Goal: Task Accomplishment & Management: Manage account settings

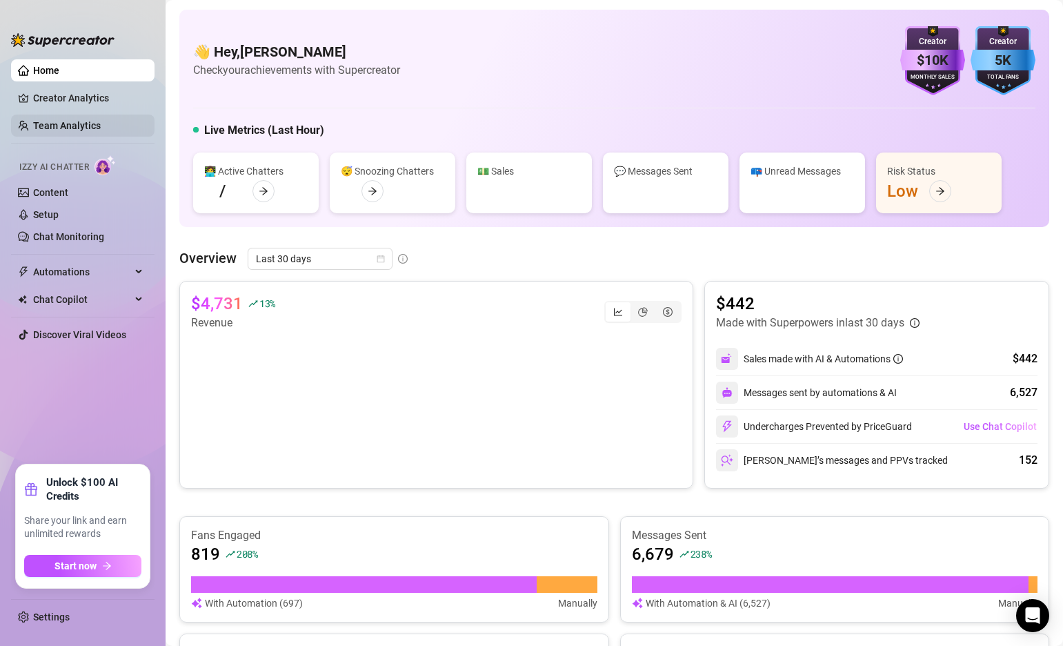
scroll to position [315, 0]
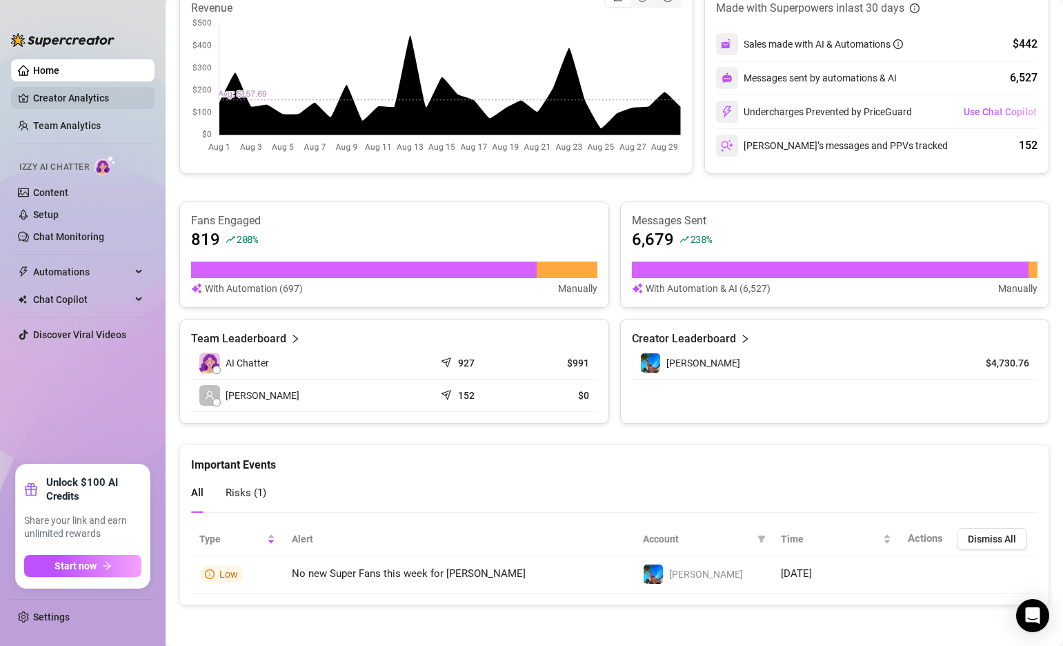
click at [90, 101] on link "Creator Analytics" at bounding box center [88, 98] width 110 height 22
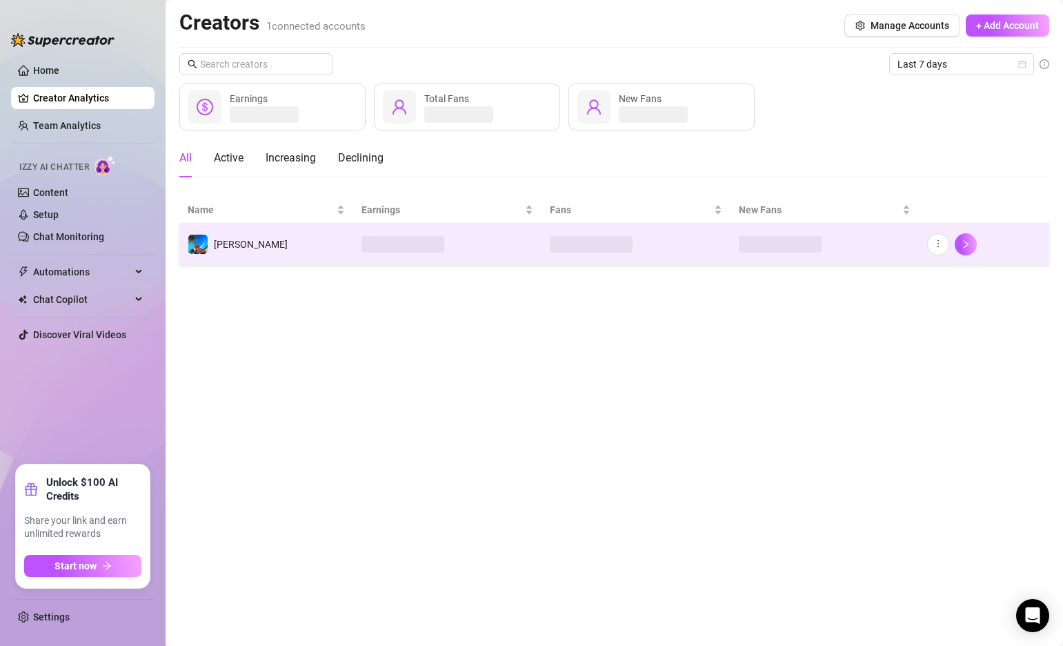
click at [308, 250] on td "[PERSON_NAME]" at bounding box center [266, 244] width 174 height 41
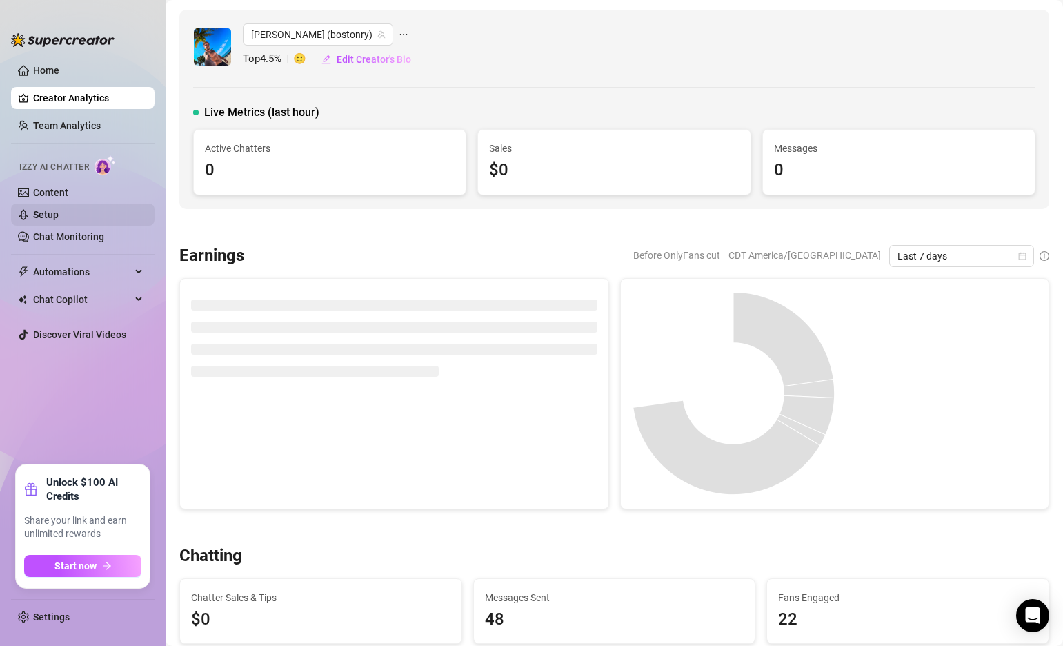
click at [48, 215] on link "Setup" at bounding box center [46, 214] width 26 height 11
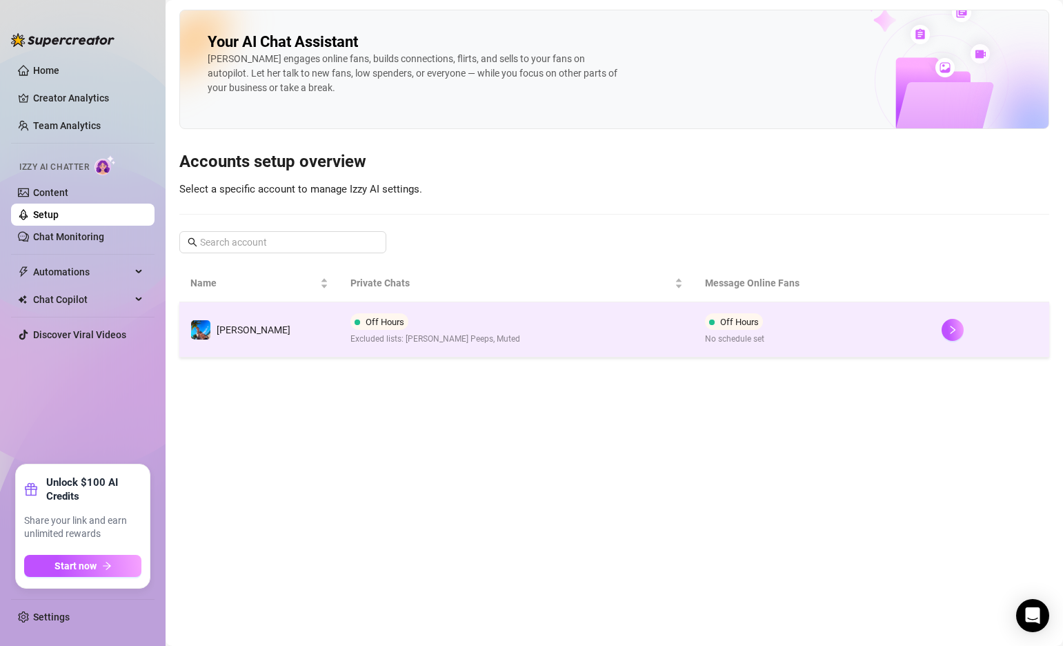
click at [510, 318] on td "Off Hours Excluded lists: [PERSON_NAME] Peeps, Muted" at bounding box center [516, 329] width 355 height 55
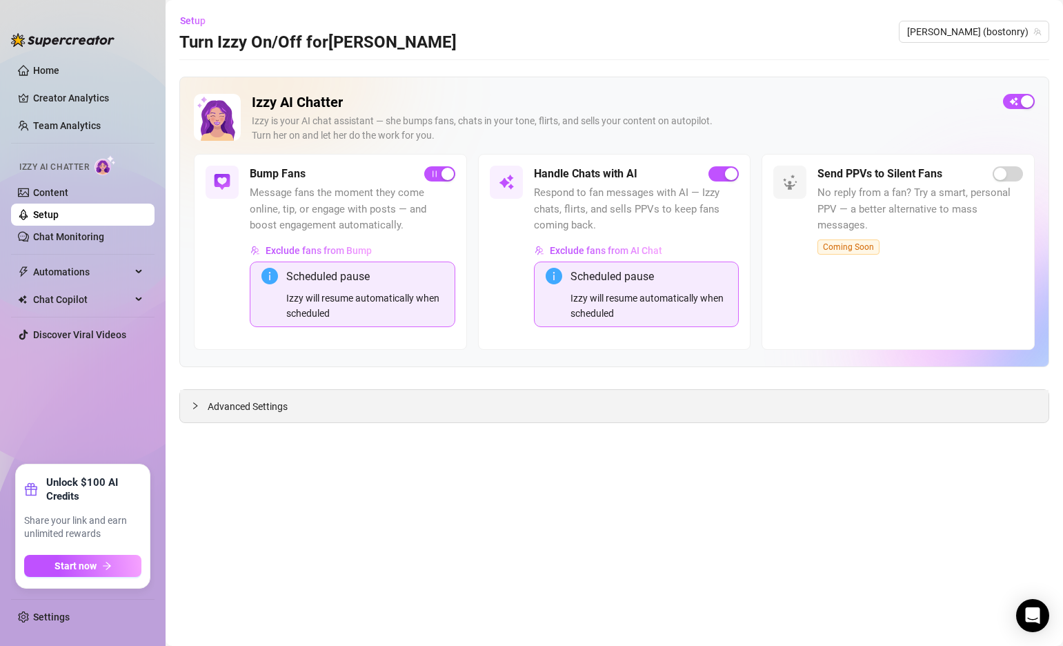
click at [266, 410] on span "Advanced Settings" at bounding box center [248, 406] width 80 height 15
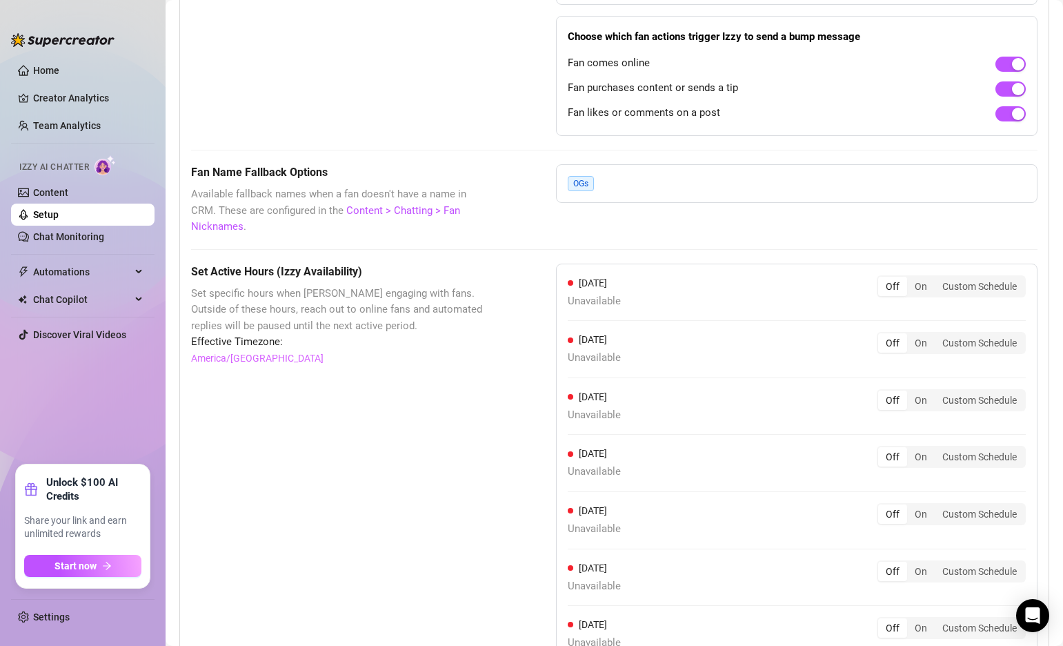
scroll to position [1239, 0]
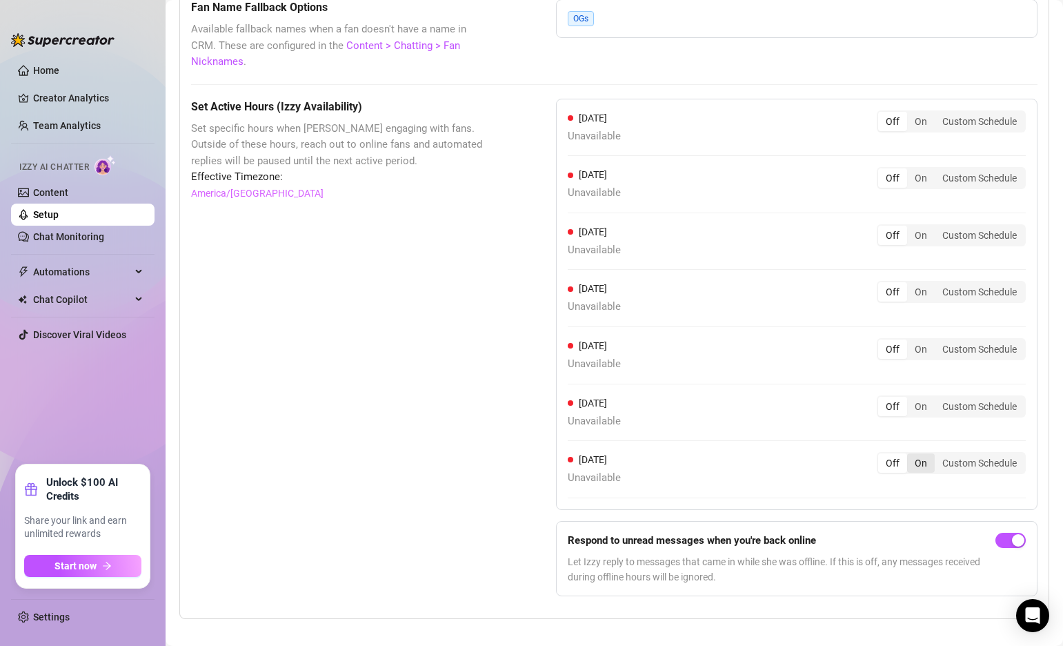
click at [927, 453] on div "On" at bounding box center [921, 462] width 28 height 19
click at [911, 455] on input "On" at bounding box center [911, 455] width 0 height 0
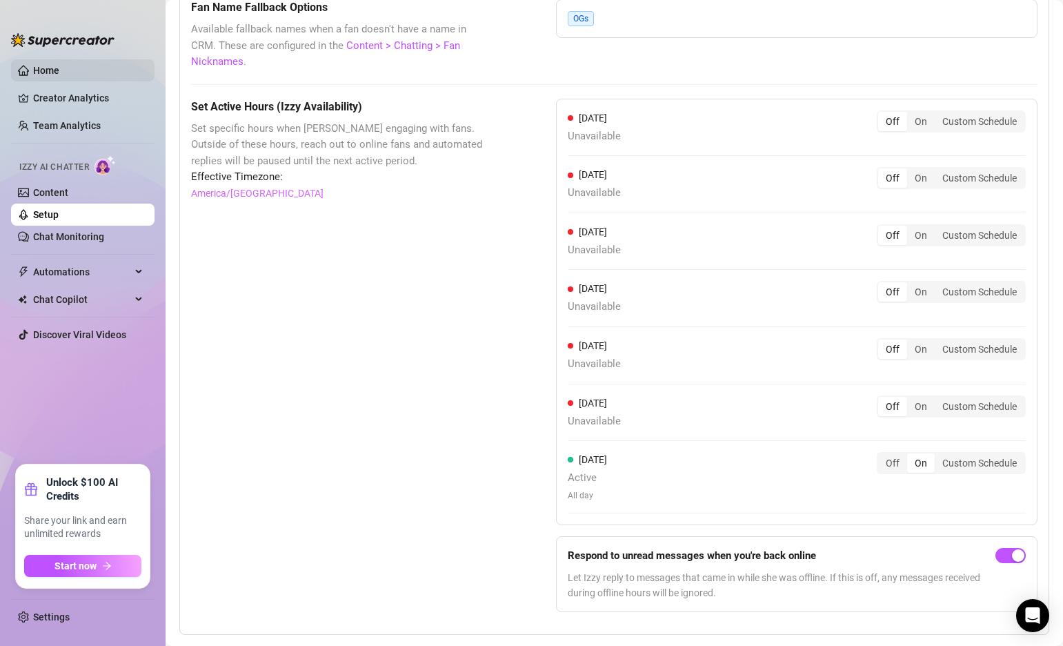
click at [33, 76] on link "Home" at bounding box center [46, 70] width 26 height 11
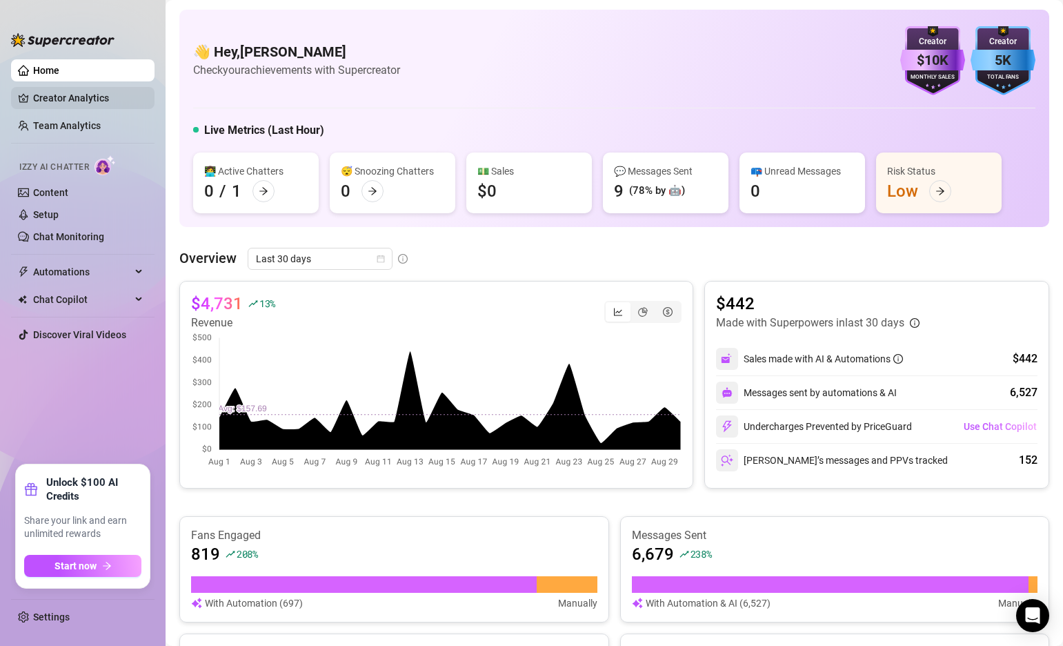
click at [88, 100] on link "Creator Analytics" at bounding box center [88, 98] width 110 height 22
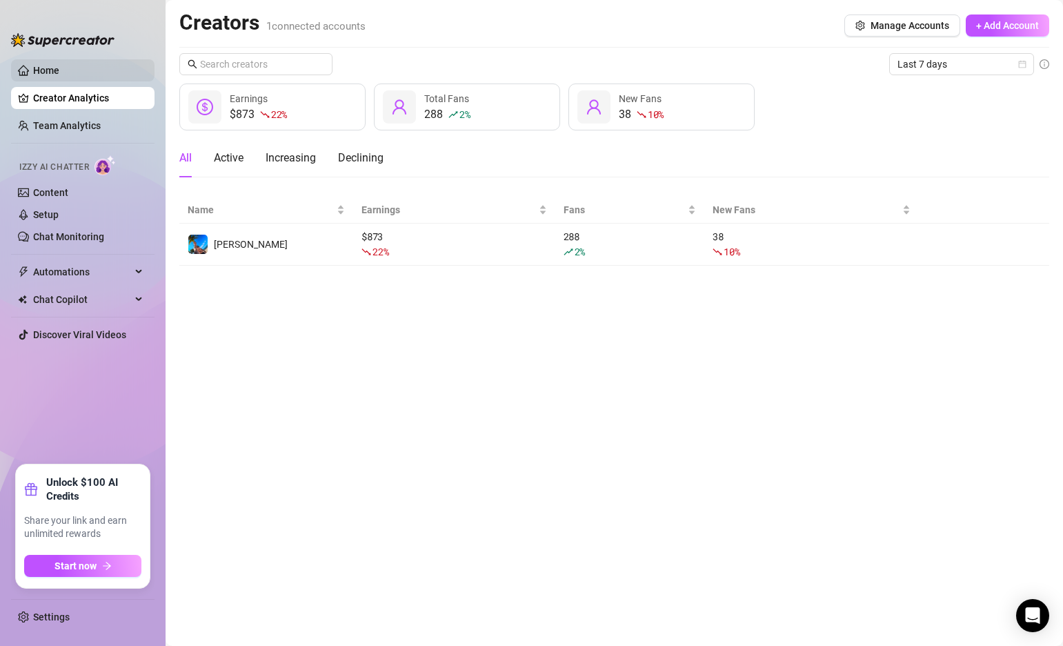
click at [51, 76] on link "Home" at bounding box center [46, 70] width 26 height 11
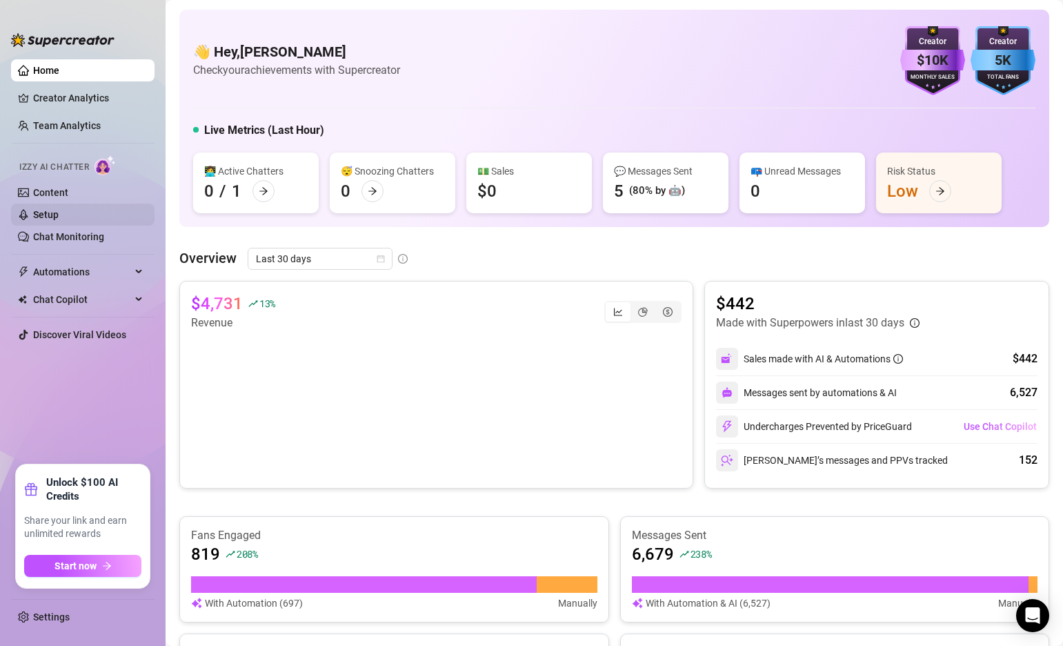
click at [59, 216] on link "Setup" at bounding box center [46, 214] width 26 height 11
